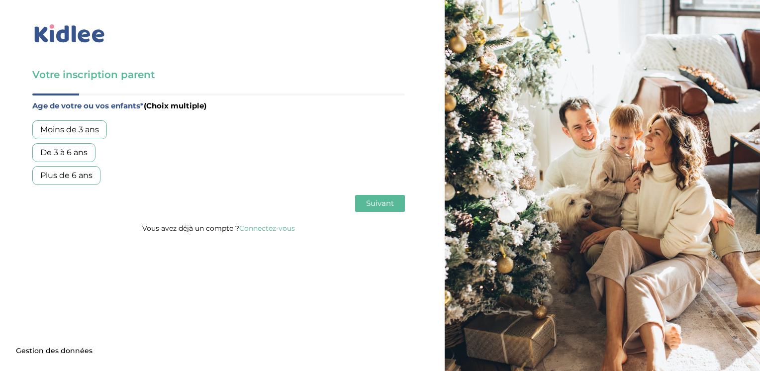
click at [82, 174] on div "Plus de 6 ans" at bounding box center [66, 175] width 68 height 19
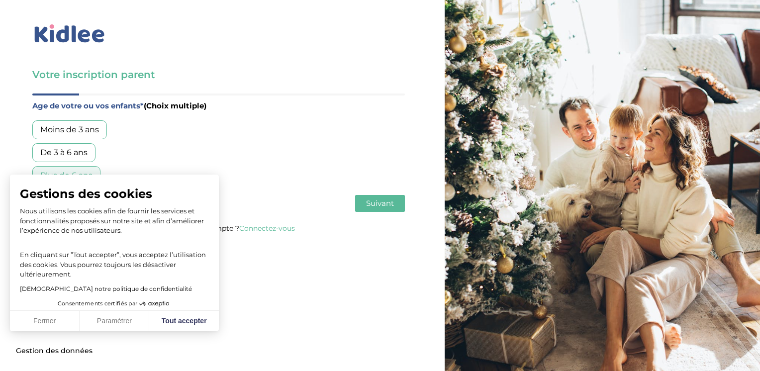
click at [379, 205] on span "Suivant" at bounding box center [380, 202] width 28 height 9
click at [36, 322] on button "Fermer" at bounding box center [45, 321] width 70 height 21
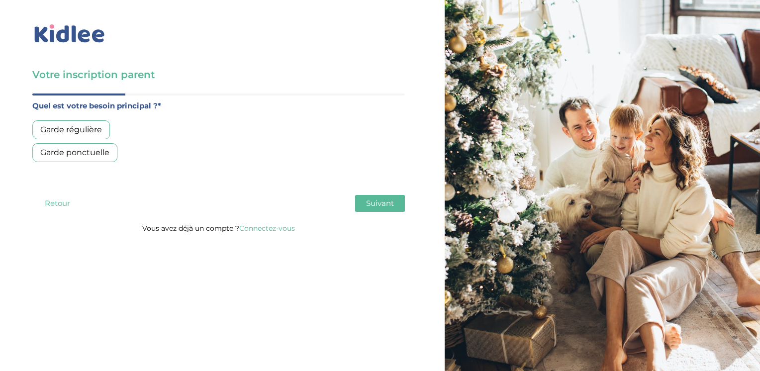
click at [92, 131] on div "Garde régulière" at bounding box center [71, 129] width 78 height 19
click at [375, 205] on span "Suivant" at bounding box center [380, 202] width 28 height 9
click at [116, 129] on div "Moins de 30h/mois" at bounding box center [77, 129] width 91 height 19
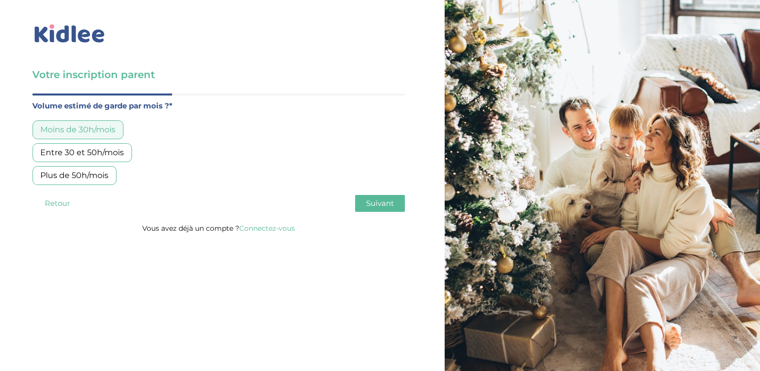
click at [376, 206] on span "Suivant" at bounding box center [380, 202] width 28 height 9
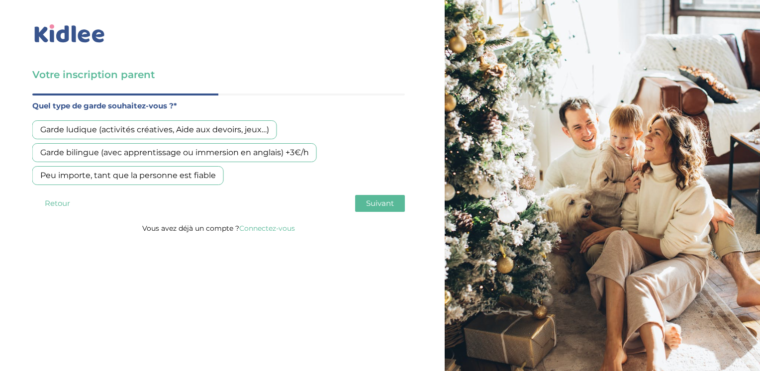
click at [376, 206] on span "Suivant" at bounding box center [380, 202] width 28 height 9
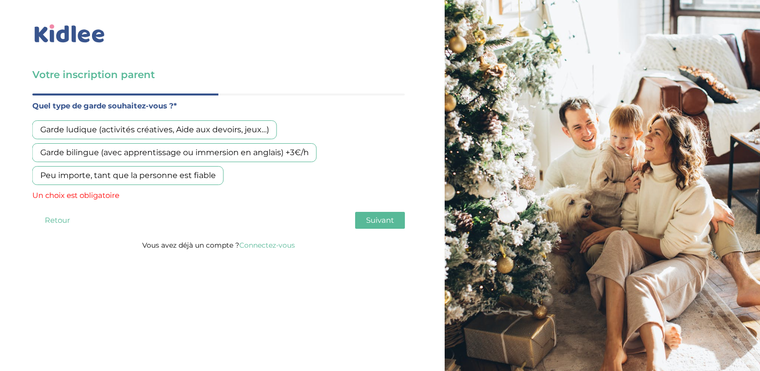
click at [209, 172] on div "Peu importe, tant que la personne est fiable" at bounding box center [127, 175] width 191 height 19
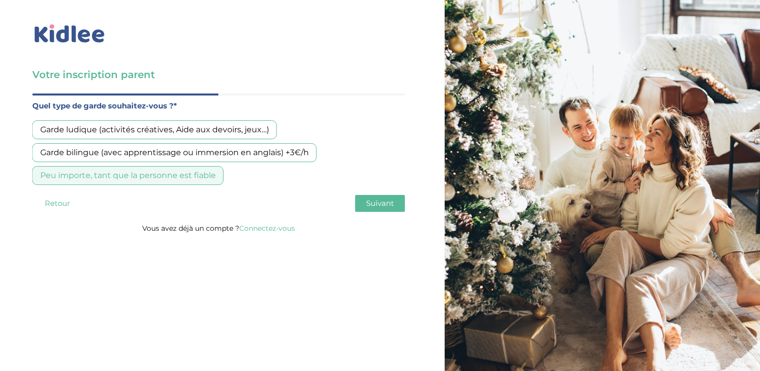
click at [390, 209] on button "Suivant" at bounding box center [380, 203] width 50 height 17
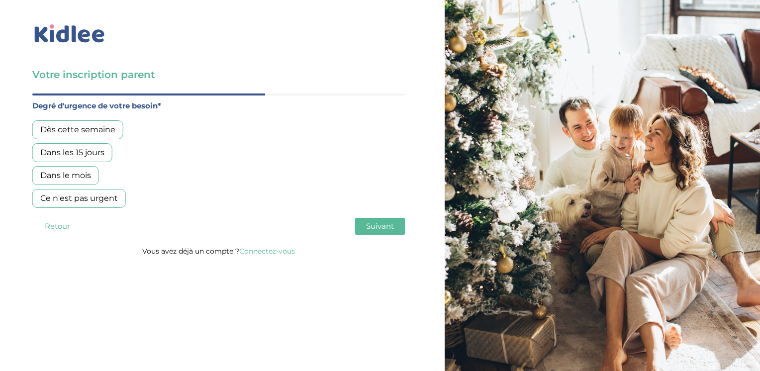
click at [119, 197] on div "Ce n'est pas urgent" at bounding box center [78, 198] width 93 height 19
click at [381, 228] on span "Suivant" at bounding box center [380, 225] width 28 height 9
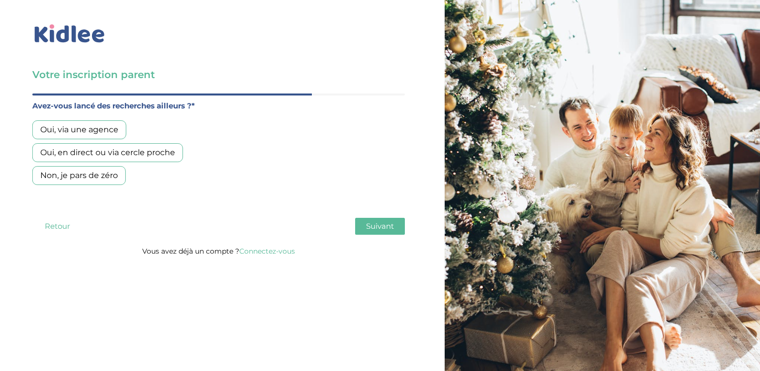
click at [113, 182] on div "Non, je pars de zéro" at bounding box center [78, 175] width 93 height 19
click at [396, 220] on button "Suivant" at bounding box center [380, 226] width 50 height 17
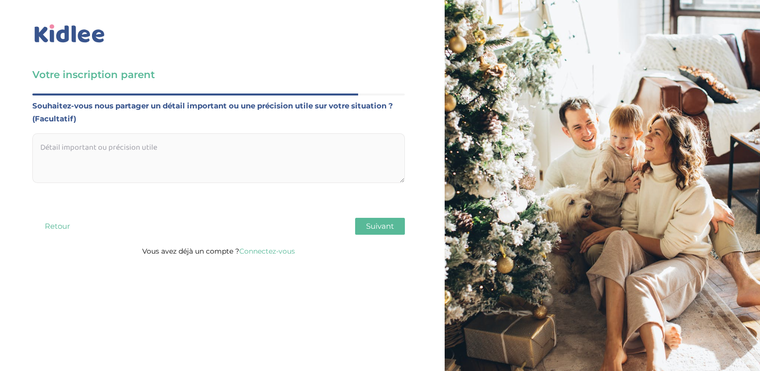
click at [396, 220] on button "Suivant" at bounding box center [380, 226] width 50 height 17
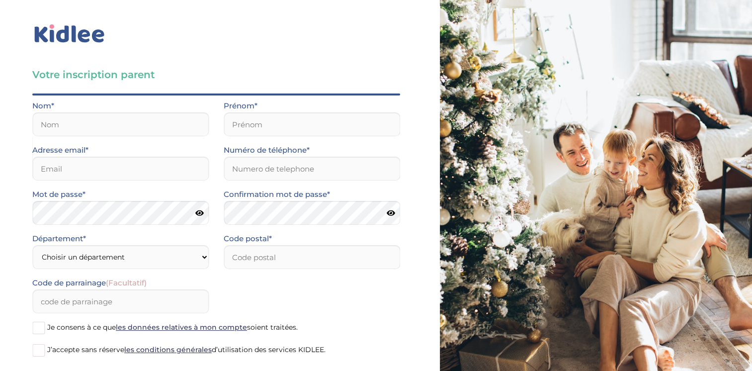
scroll to position [49, 0]
